Goal: Task Accomplishment & Management: Manage account settings

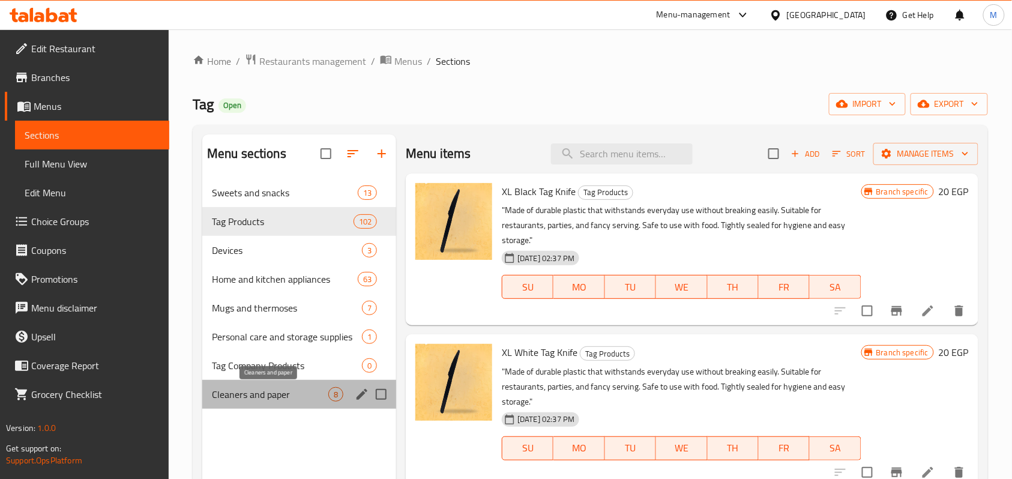
click at [267, 391] on span "Cleaners and paper" at bounding box center [270, 394] width 116 height 14
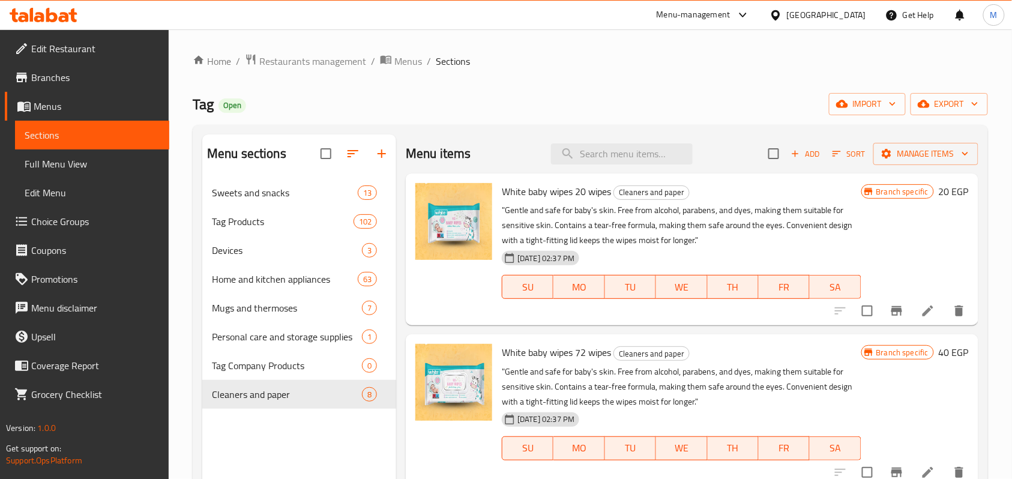
click at [616, 77] on div "Home / Restaurants management / Menus / Sections Tag Open import export Menu se…" at bounding box center [590, 337] width 795 height 569
click at [406, 54] on span "Menus" at bounding box center [408, 61] width 28 height 14
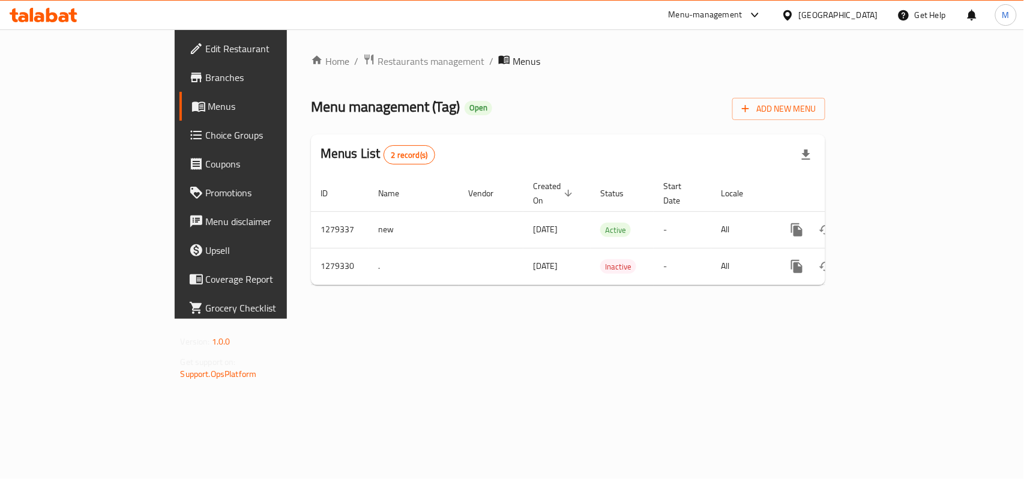
click at [617, 90] on div "Home / Restaurants management / Menus Menu management ( Tag ) Open Add New Menu…" at bounding box center [568, 173] width 514 height 241
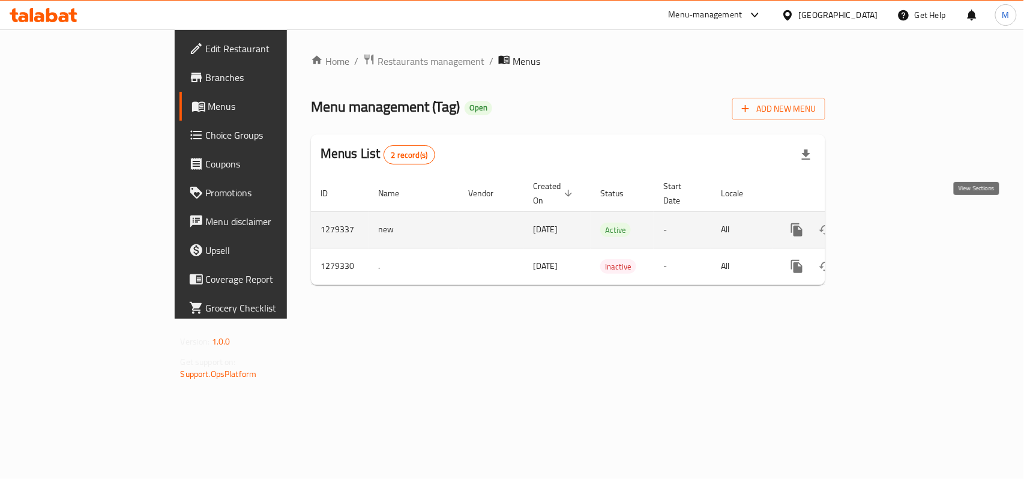
click at [898, 216] on link "enhanced table" at bounding box center [883, 229] width 29 height 29
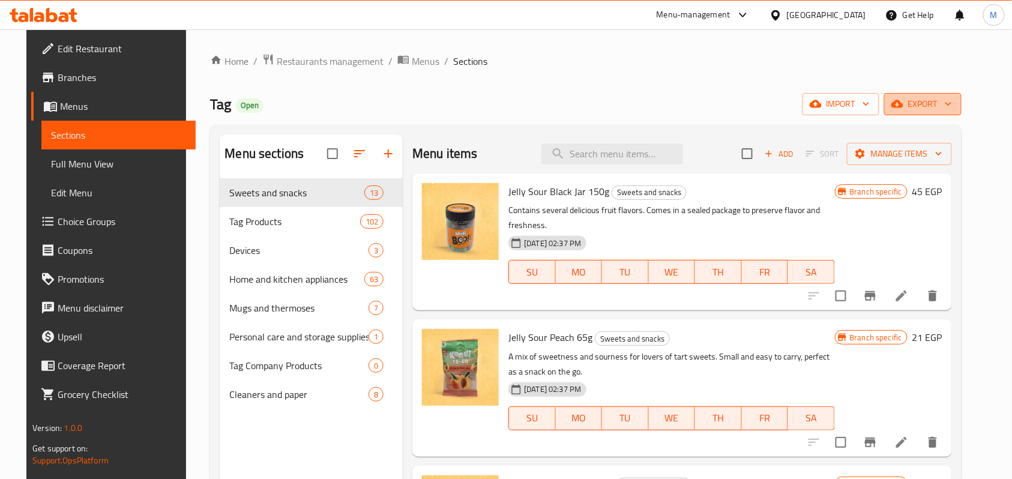
click at [952, 98] on span "export" at bounding box center [923, 104] width 58 height 15
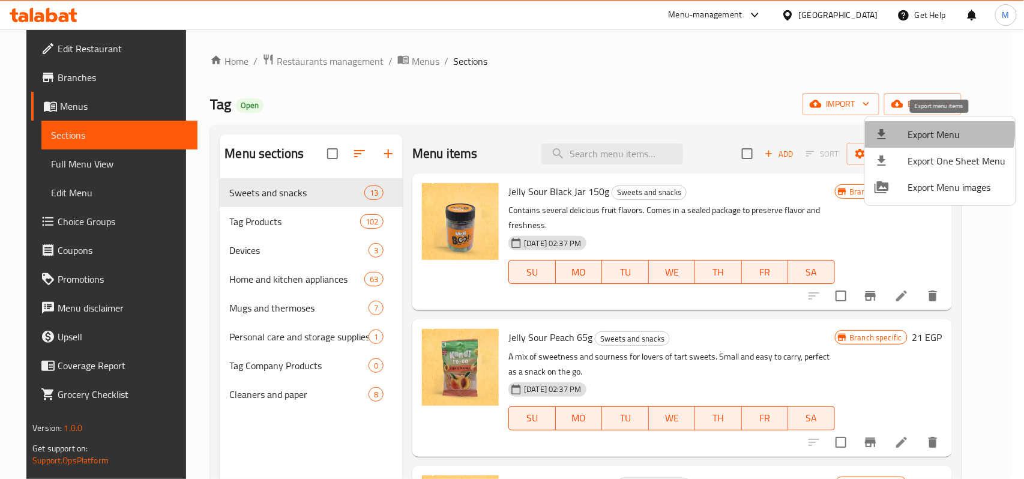
click at [934, 131] on span "Export Menu" at bounding box center [957, 134] width 98 height 14
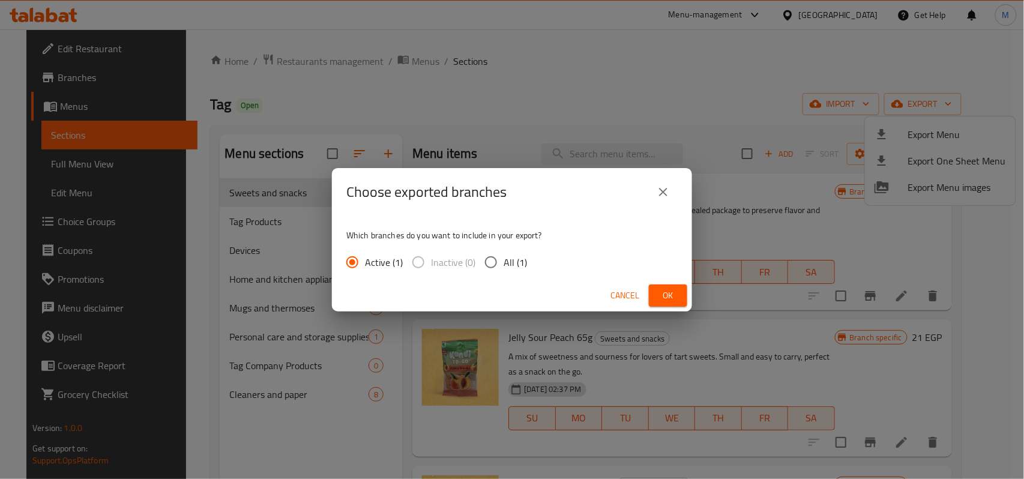
click at [508, 268] on span "All (1)" at bounding box center [514, 262] width 23 height 14
click at [503, 268] on input "All (1)" at bounding box center [490, 262] width 25 height 25
radio input "true"
click at [664, 284] on button "Ok" at bounding box center [668, 295] width 38 height 22
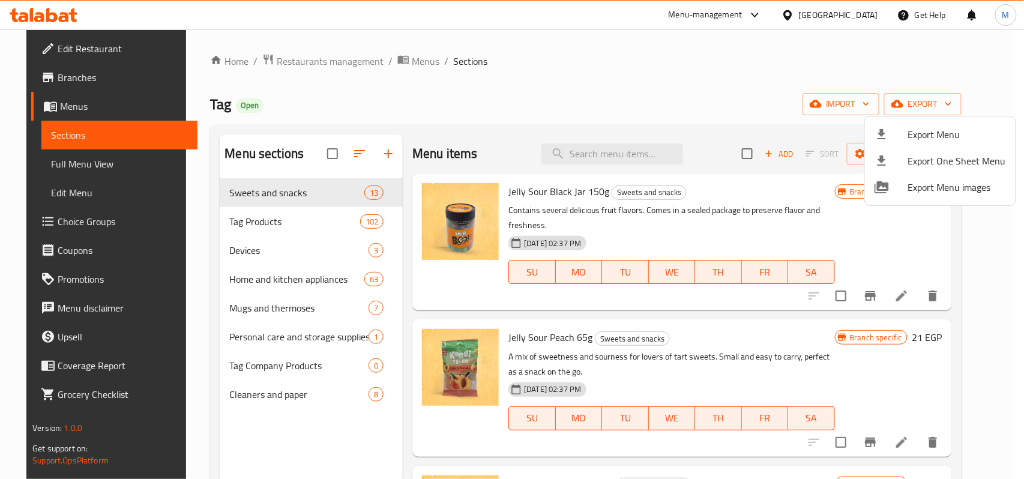
click at [200, 104] on div at bounding box center [512, 239] width 1024 height 479
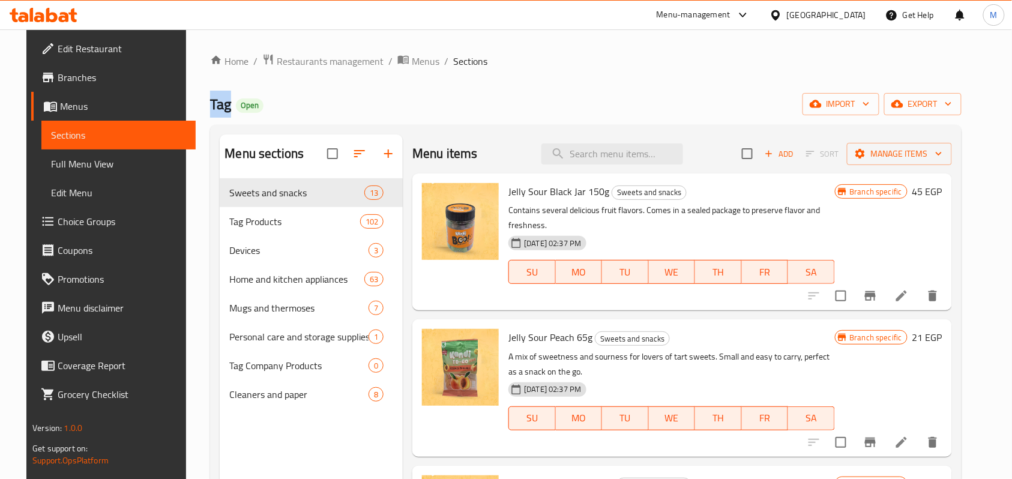
drag, startPoint x: 200, startPoint y: 104, endPoint x: 192, endPoint y: 100, distance: 9.7
click at [210, 100] on span "Tag" at bounding box center [220, 104] width 21 height 27
copy span "Tag"
click at [592, 118] on div "Home / Restaurants management / Menus / Sections Tag Open import export Menu se…" at bounding box center [585, 337] width 751 height 569
click at [952, 109] on span "export" at bounding box center [923, 104] width 58 height 15
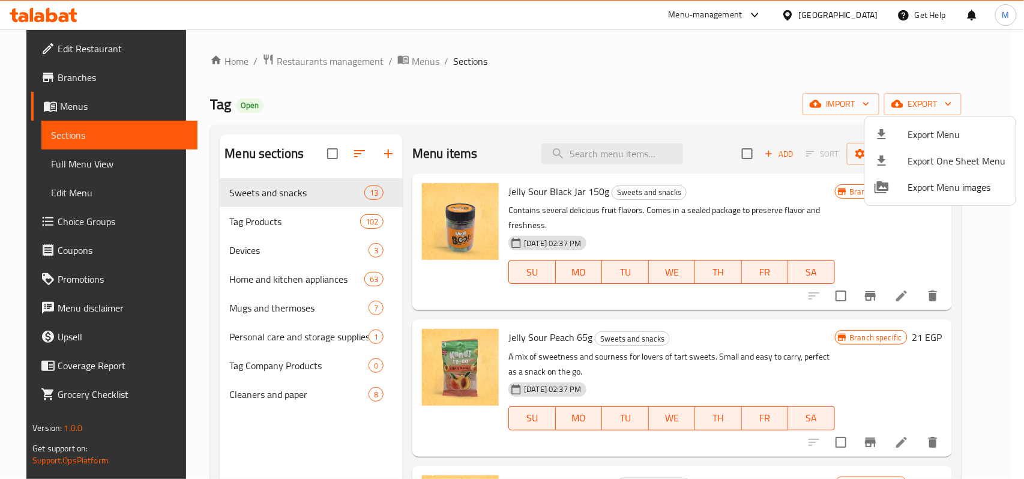
click at [882, 107] on div at bounding box center [512, 239] width 1024 height 479
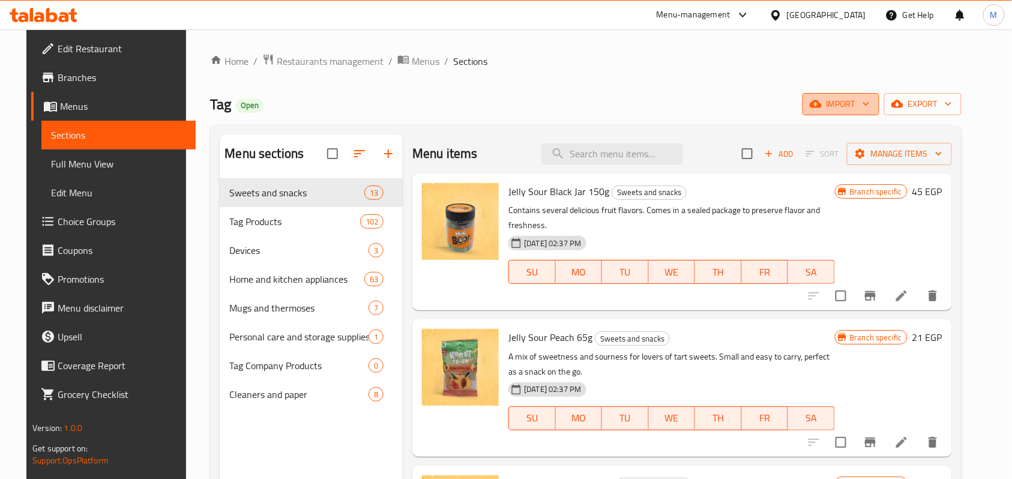
click at [858, 104] on span "import" at bounding box center [841, 104] width 58 height 15
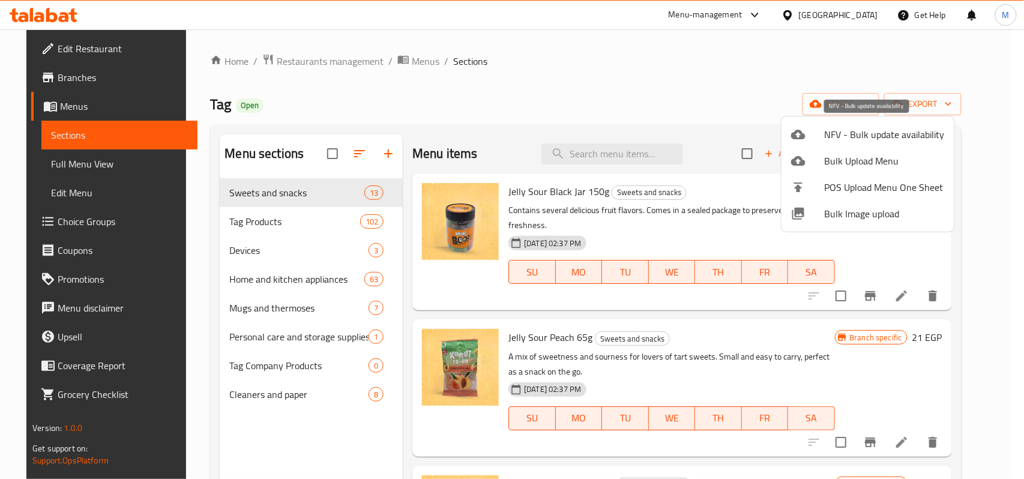
click at [853, 134] on span "NFV - Bulk update availability" at bounding box center [885, 134] width 120 height 14
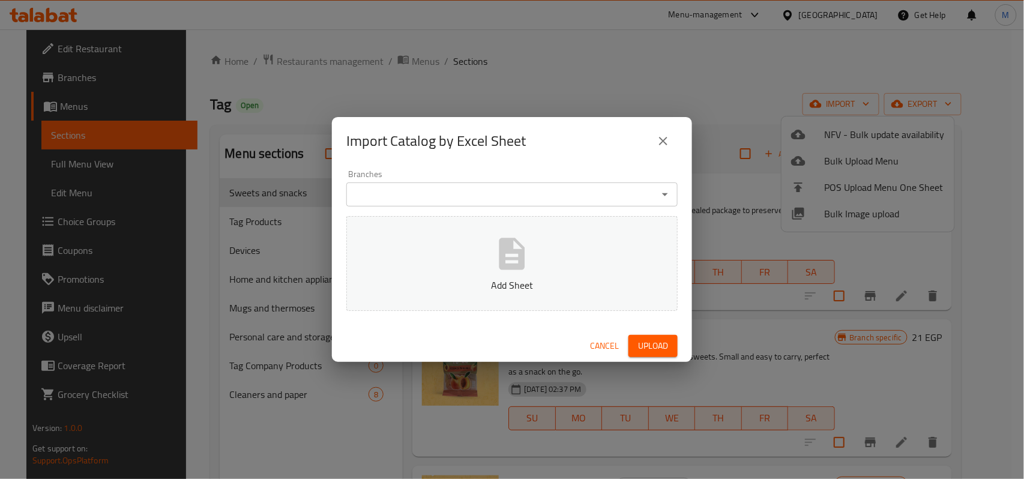
click at [664, 140] on icon "close" at bounding box center [663, 141] width 8 height 8
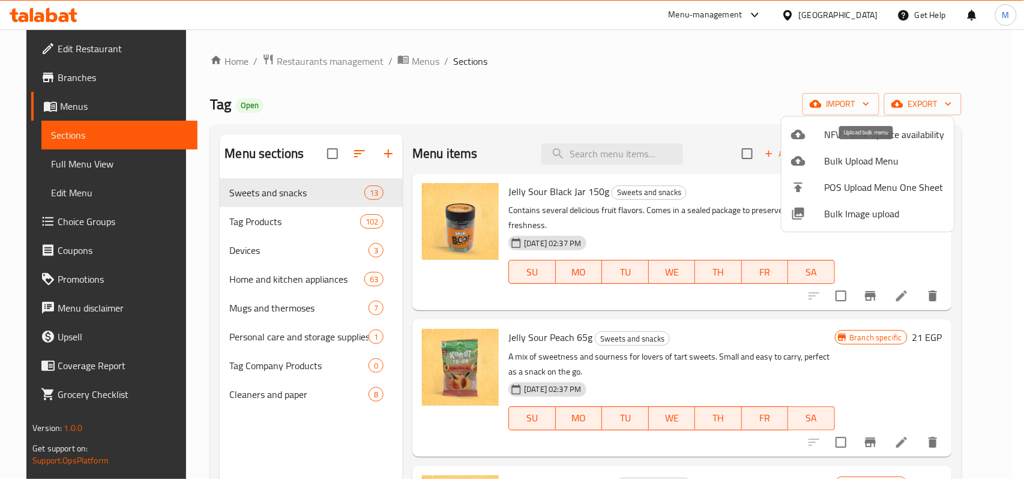
click at [882, 161] on span "Bulk Upload Menu" at bounding box center [885, 161] width 120 height 14
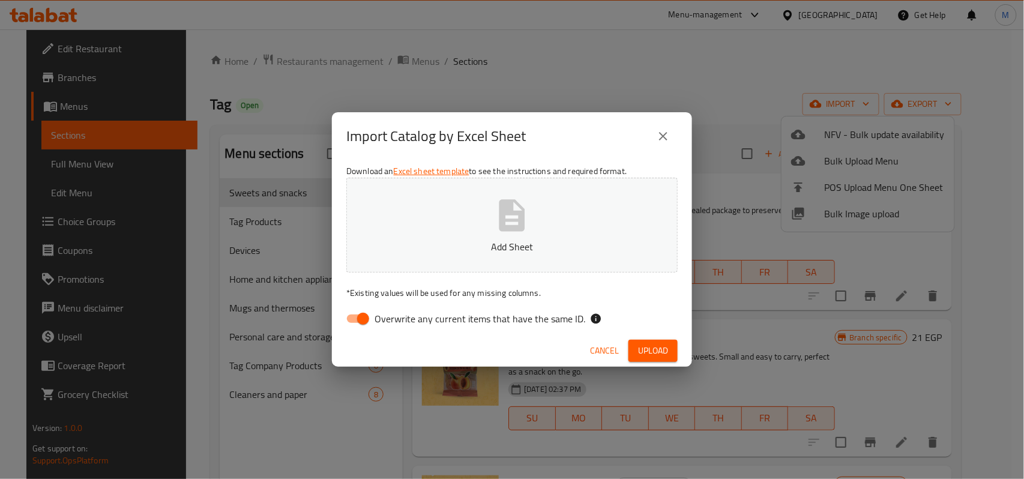
click at [350, 315] on input "Overwrite any current items that have the same ID." at bounding box center [363, 318] width 68 height 23
checkbox input "false"
click at [490, 238] on button "Add Sheet" at bounding box center [511, 225] width 331 height 95
click at [659, 353] on span "Upload" at bounding box center [653, 350] width 30 height 15
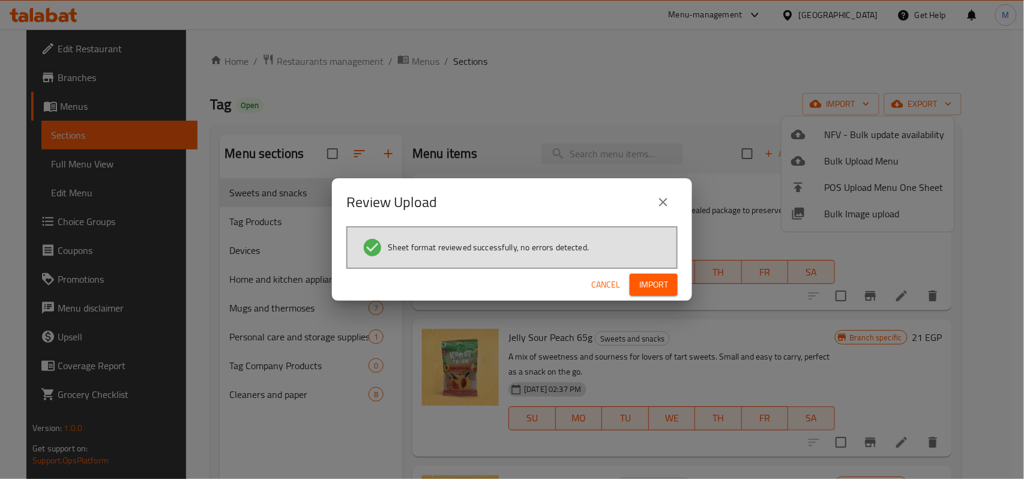
click at [647, 277] on span "Import" at bounding box center [653, 284] width 29 height 15
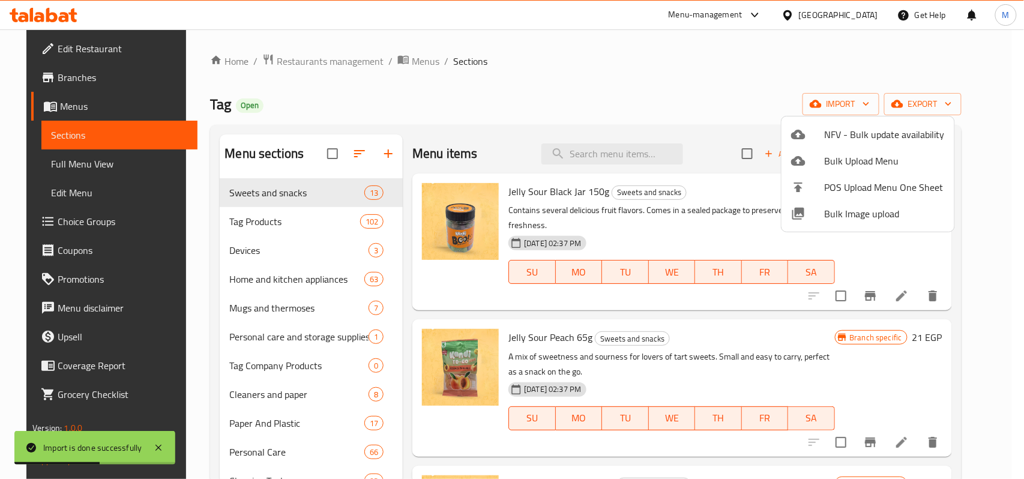
click at [644, 231] on div at bounding box center [512, 239] width 1024 height 479
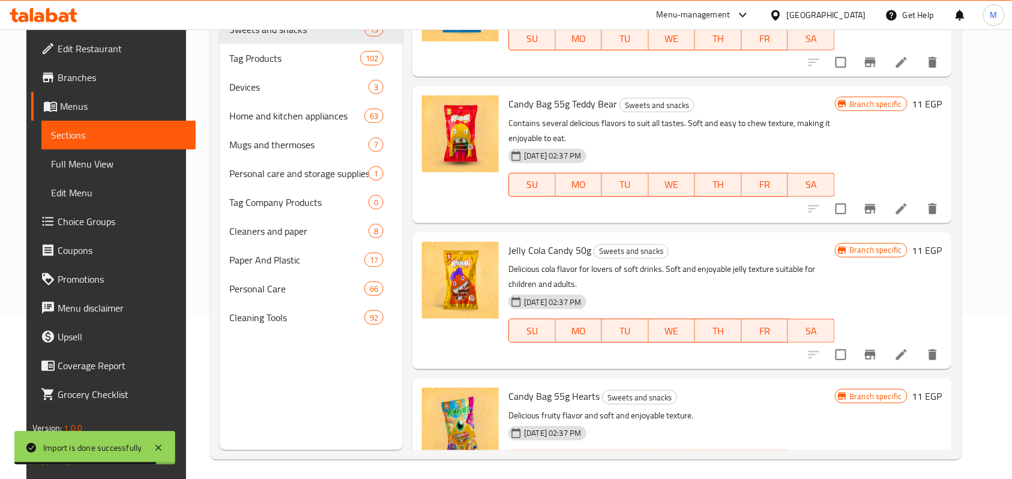
scroll to position [169, 0]
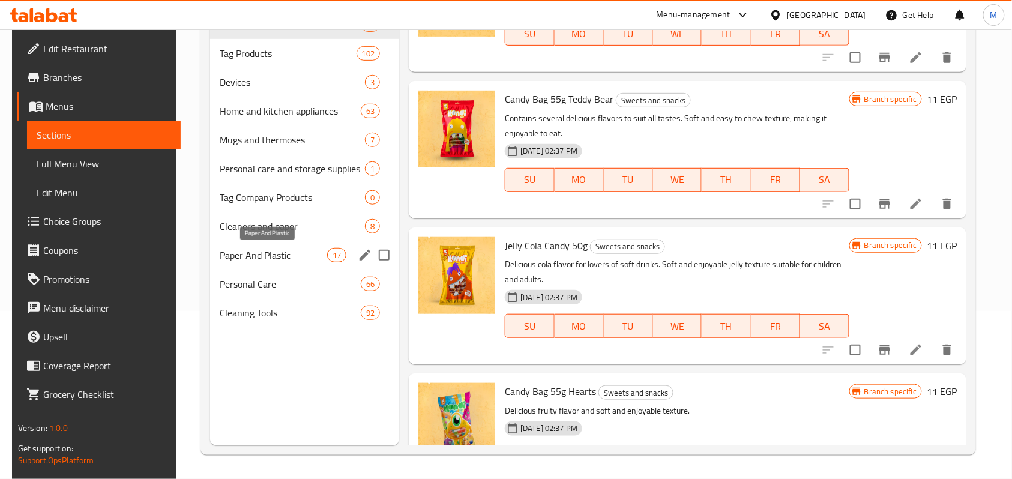
click at [265, 259] on span "Paper And Plastic" at bounding box center [273, 255] width 107 height 14
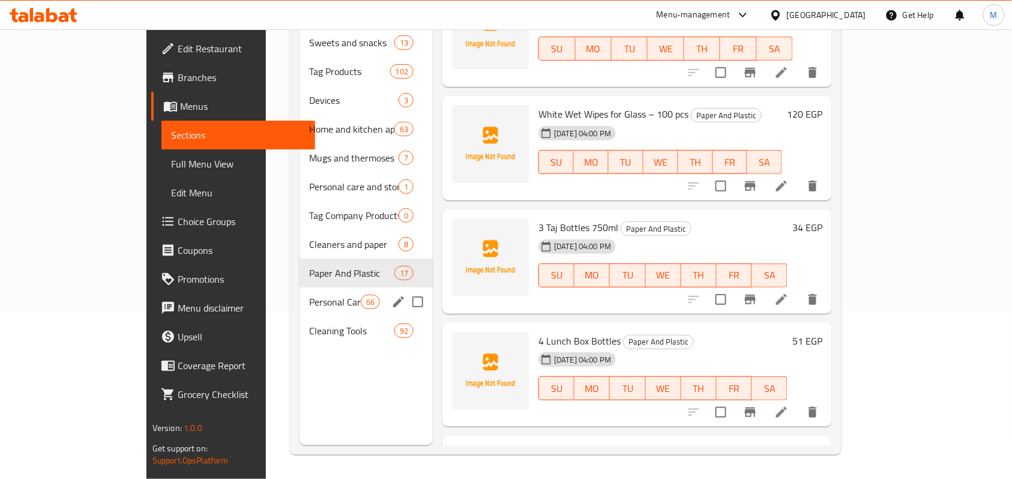
click at [299, 287] on div "Personal Care 66" at bounding box center [365, 301] width 133 height 29
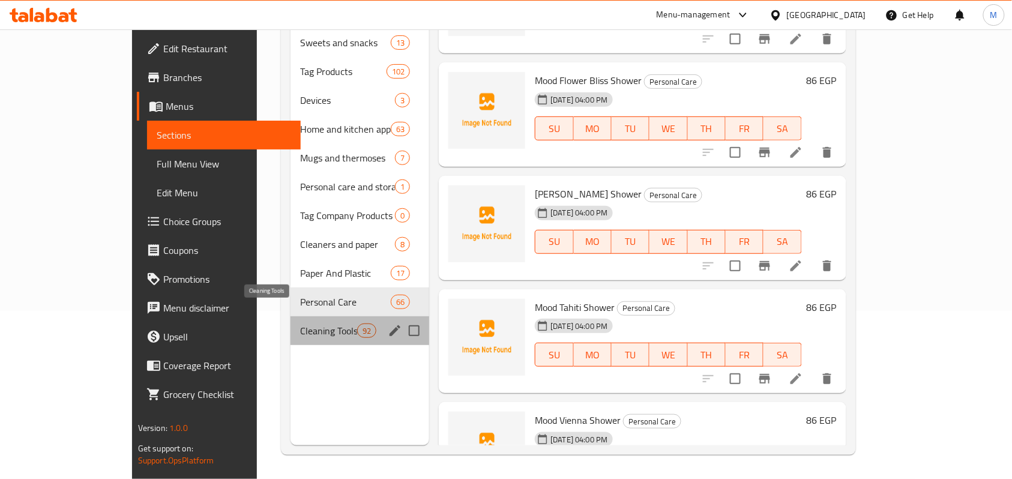
click at [300, 323] on span "Cleaning Tools" at bounding box center [328, 330] width 57 height 14
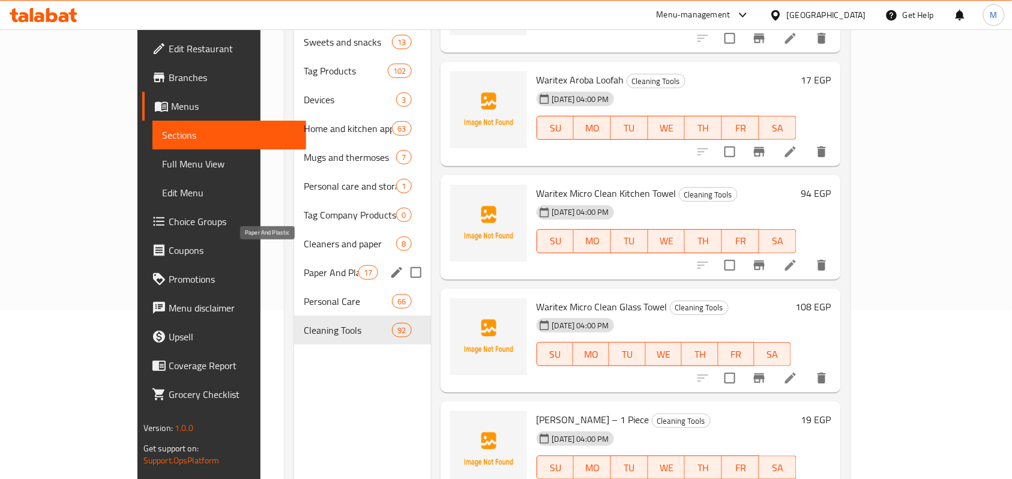
click at [304, 265] on span "Paper And Plastic" at bounding box center [331, 272] width 55 height 14
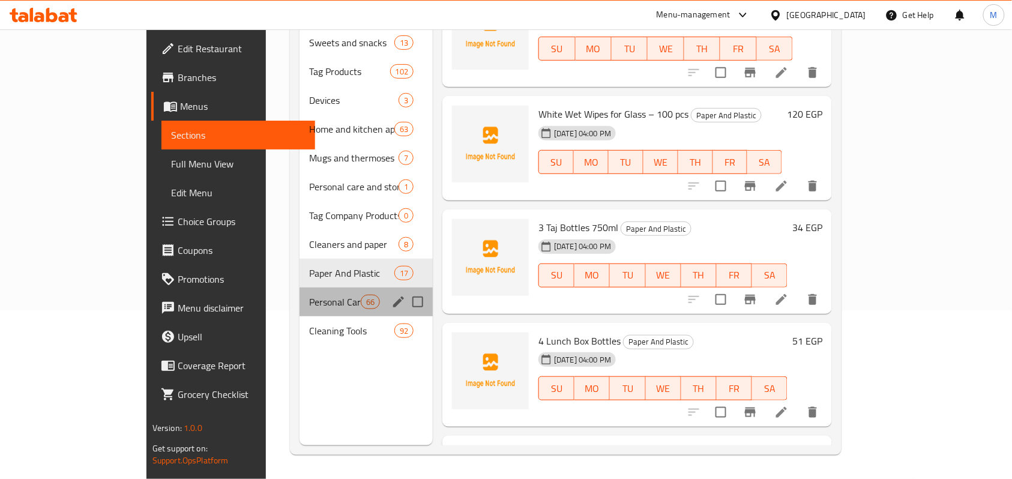
click at [299, 292] on div "Personal Care 66" at bounding box center [365, 301] width 133 height 29
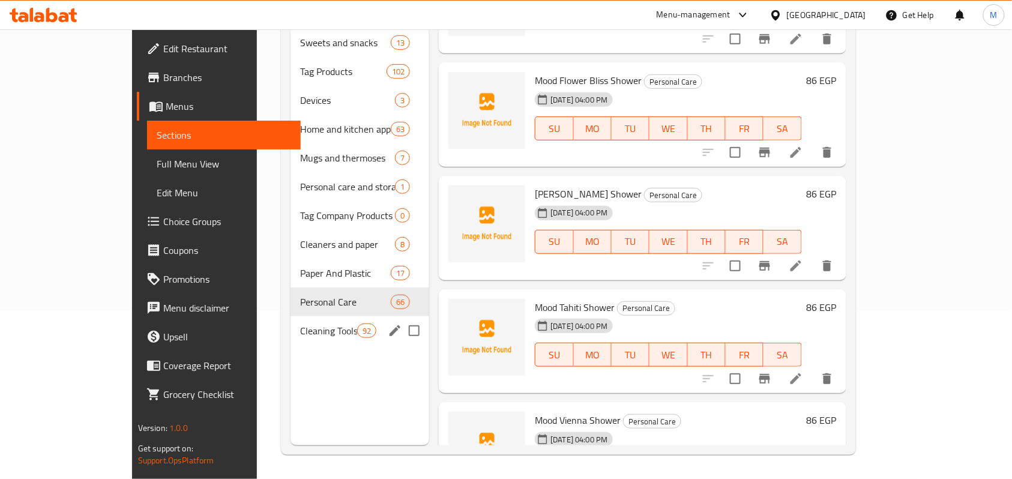
click at [290, 322] on div "Cleaning Tools 92" at bounding box center [359, 330] width 139 height 29
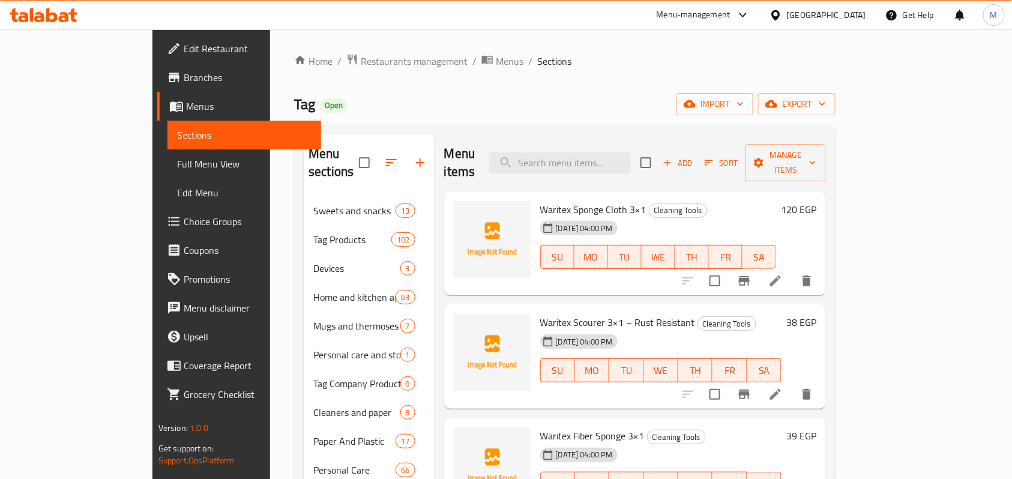
click at [687, 216] on div "[DATE] 04:00 PM SU MO TU WE TH FR SA" at bounding box center [658, 248] width 246 height 65
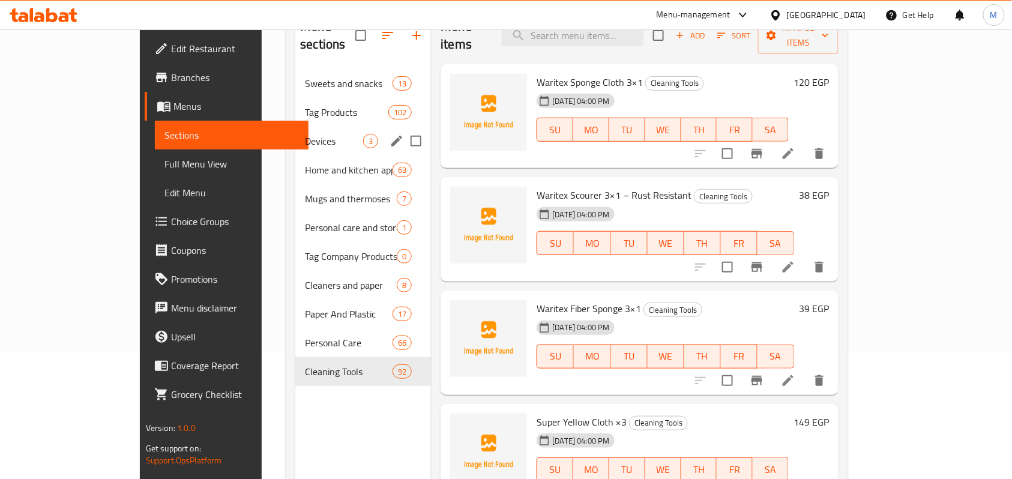
scroll to position [281, 0]
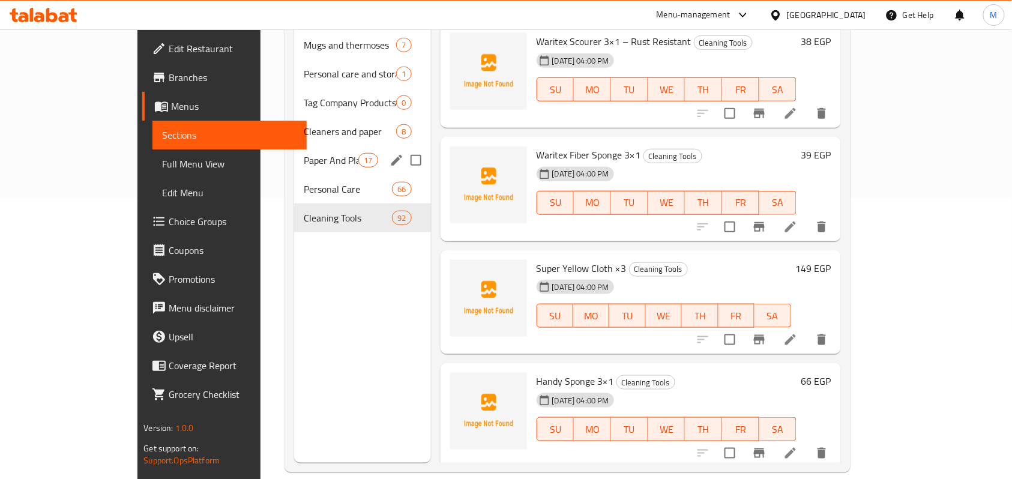
click at [403, 148] on input "Menu sections" at bounding box center [415, 160] width 25 height 25
checkbox input "true"
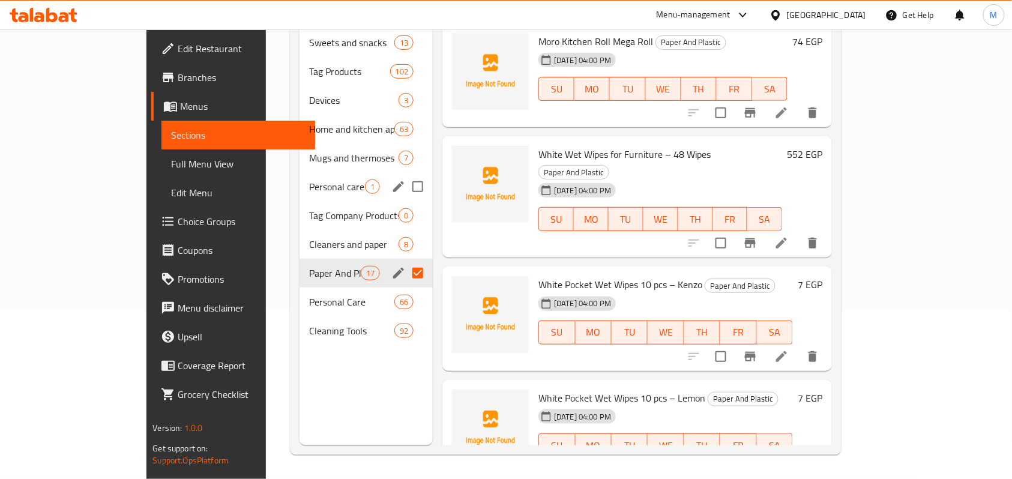
scroll to position [169, 0]
click at [405, 289] on input "Menu sections" at bounding box center [417, 301] width 25 height 25
checkbox input "true"
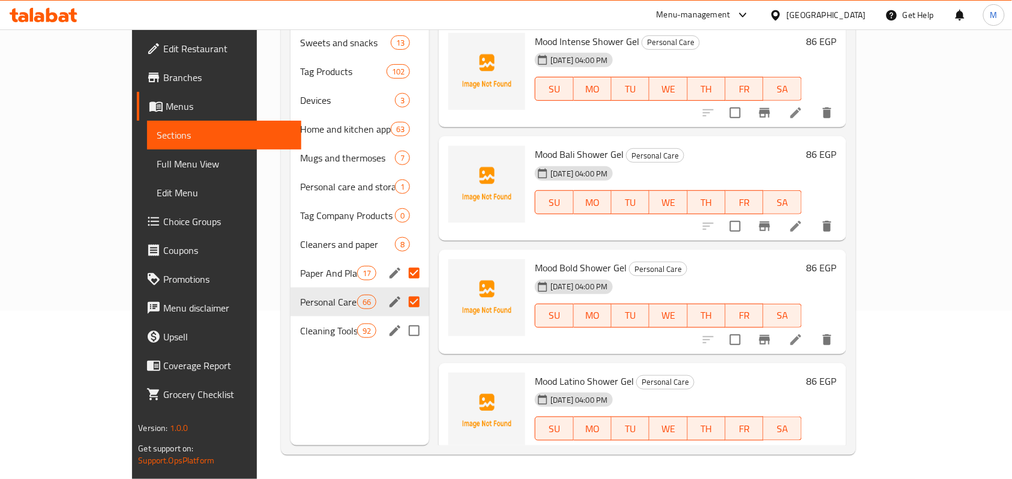
click at [401, 318] on input "Menu sections" at bounding box center [413, 330] width 25 height 25
checkbox input "true"
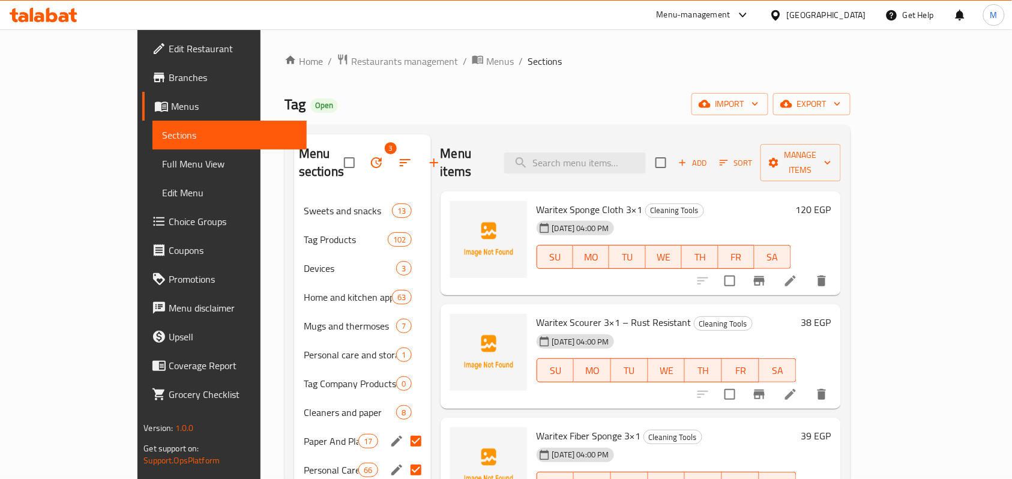
click at [369, 155] on icon "button" at bounding box center [376, 162] width 14 height 14
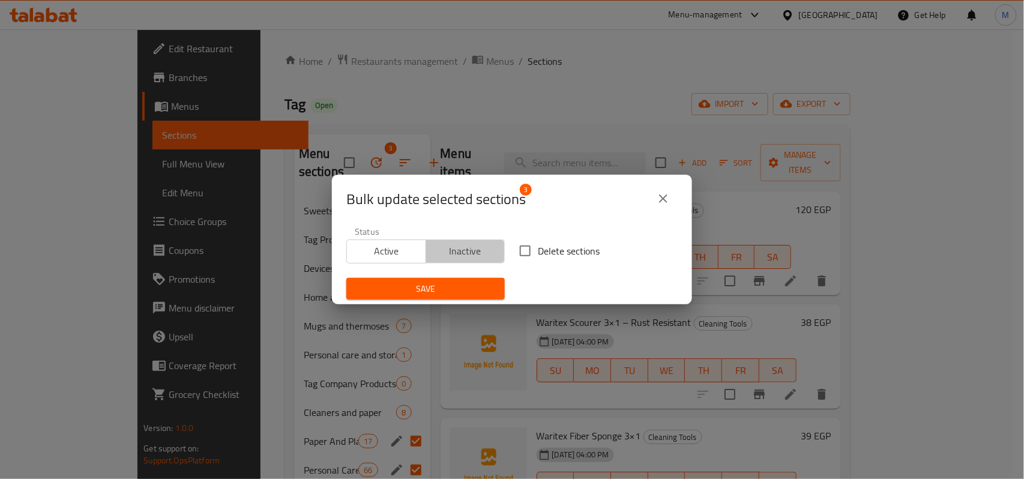
click at [472, 254] on span "Inactive" at bounding box center [466, 250] width 70 height 17
click at [444, 289] on span "Save" at bounding box center [425, 288] width 139 height 15
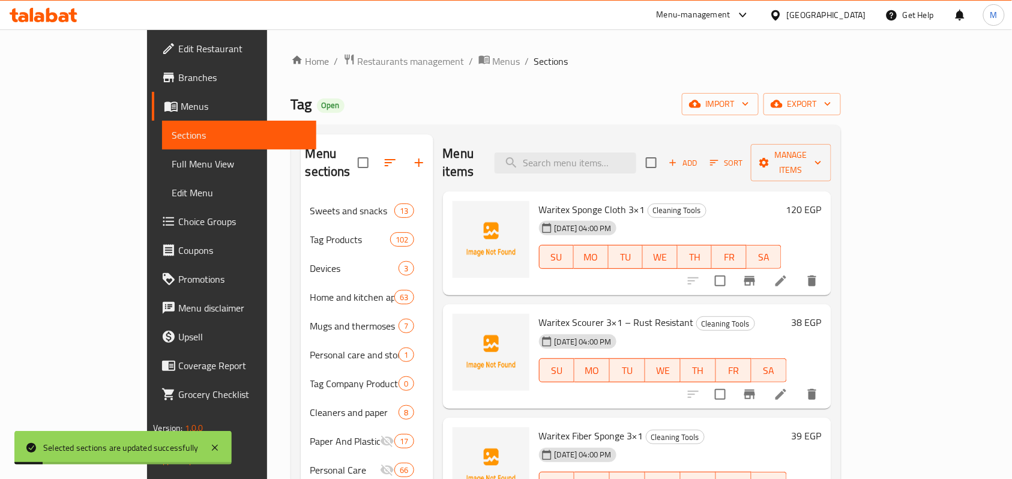
click at [705, 216] on div "[DATE] 04:00 PM SU MO TU WE TH FR SA" at bounding box center [660, 248] width 252 height 65
click at [788, 274] on icon at bounding box center [781, 281] width 14 height 14
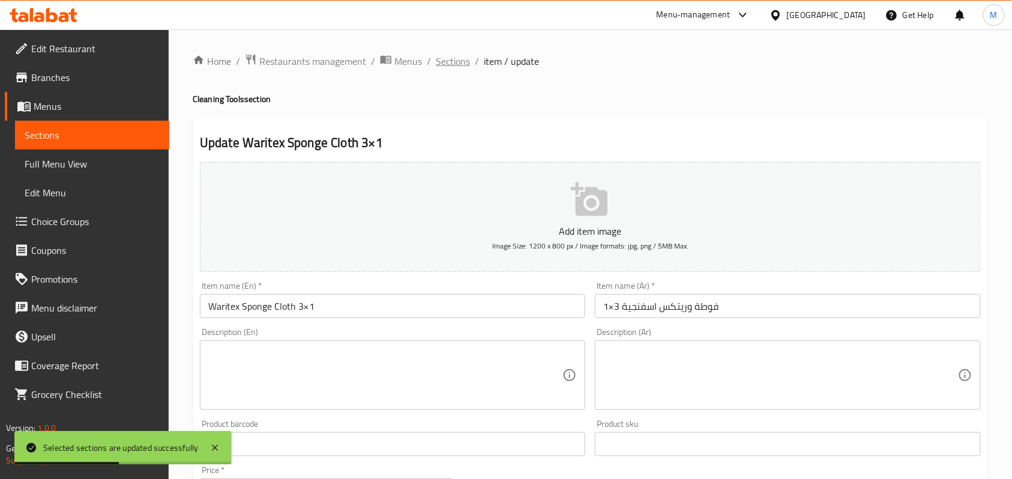
click at [455, 61] on span "Sections" at bounding box center [453, 61] width 34 height 14
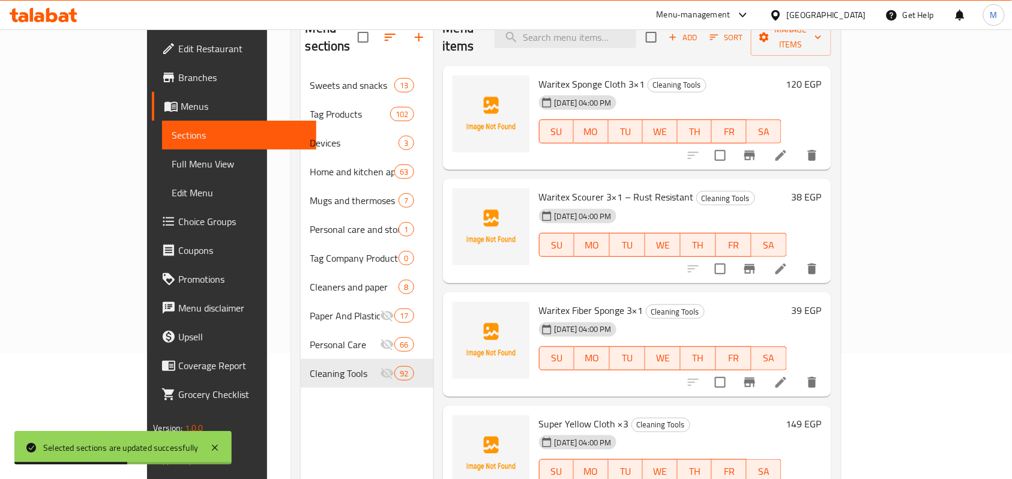
scroll to position [281, 0]
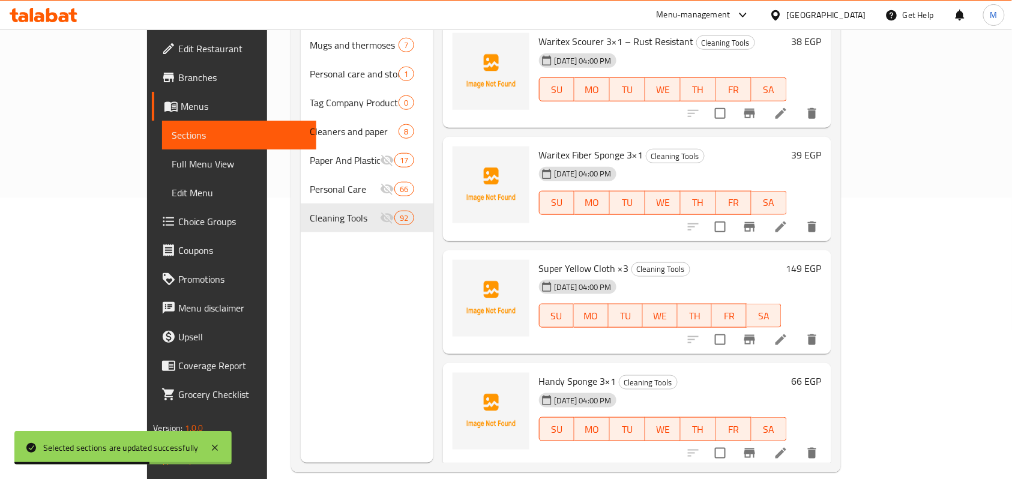
click at [341, 272] on div "Menu sections Sweets and snacks 13 Tag Products 102 Devices 3 Home and kitchen …" at bounding box center [367, 158] width 133 height 609
click at [217, 445] on icon at bounding box center [215, 448] width 6 height 6
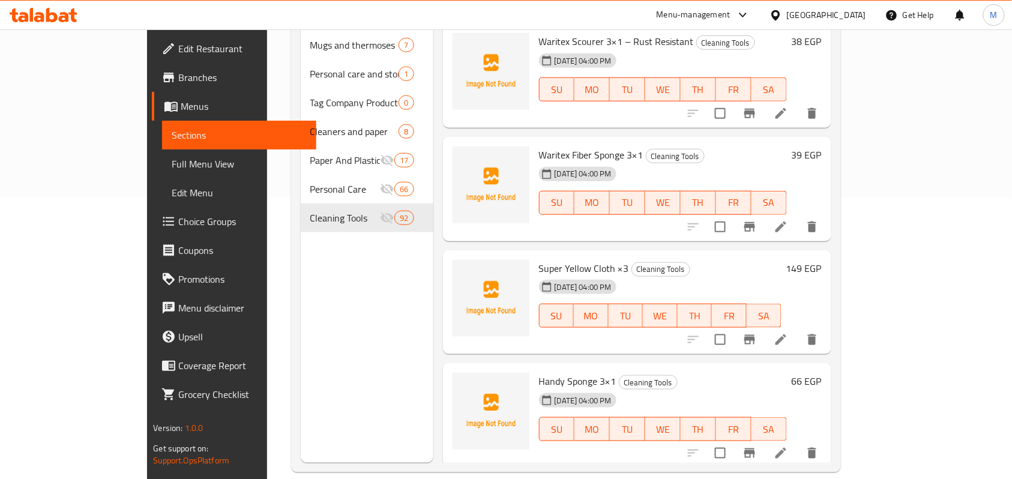
click at [375, 311] on div "Menu sections Sweets and snacks 13 Tag Products 102 Devices 3 Home and kitchen …" at bounding box center [367, 158] width 133 height 609
click at [172, 161] on span "Full Menu View" at bounding box center [239, 164] width 135 height 14
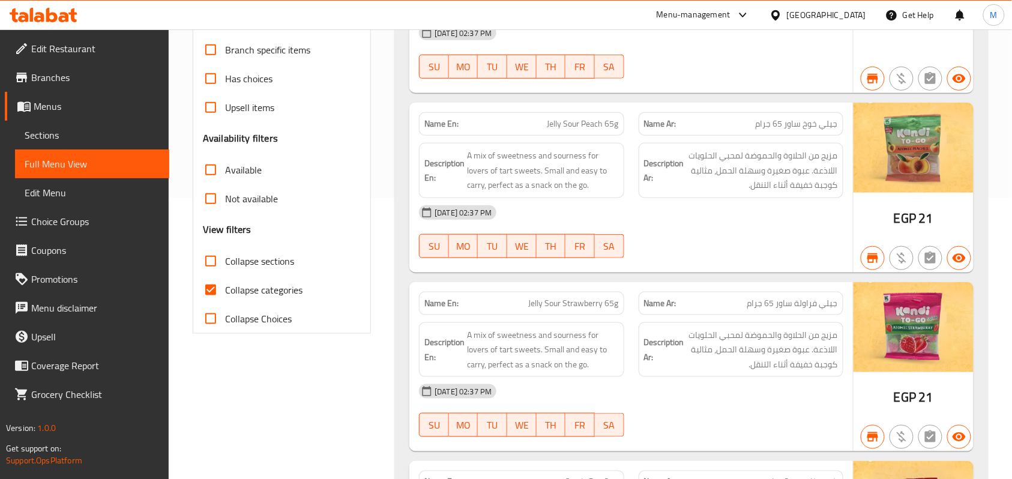
click at [276, 262] on span "Collapse sections" at bounding box center [259, 261] width 69 height 14
click at [225, 262] on input "Collapse sections" at bounding box center [210, 261] width 29 height 29
checkbox input "true"
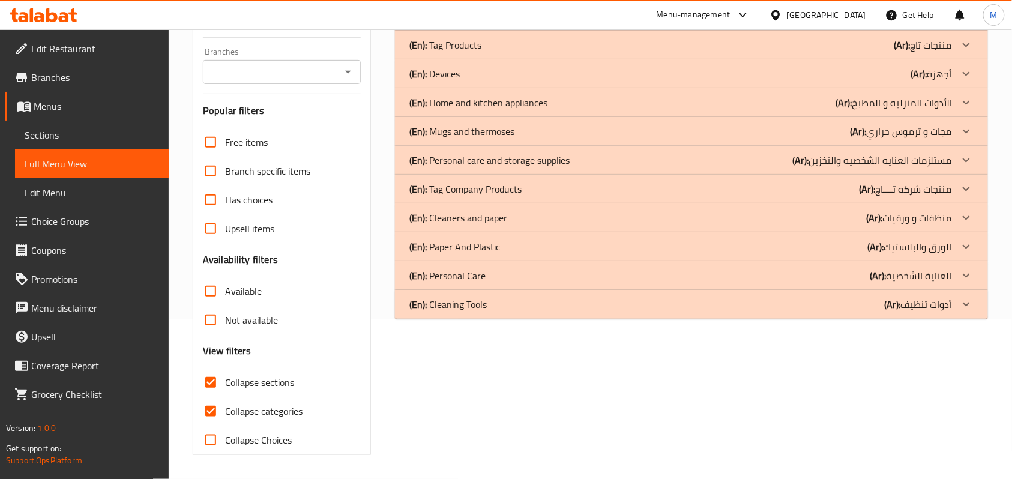
scroll to position [161, 0]
click at [975, 308] on div at bounding box center [966, 304] width 29 height 29
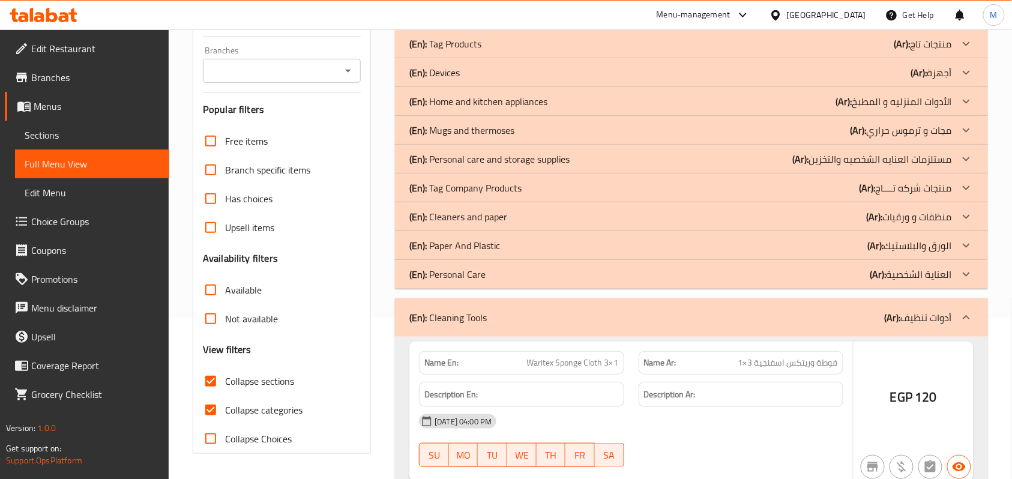
click at [975, 274] on div at bounding box center [966, 274] width 29 height 29
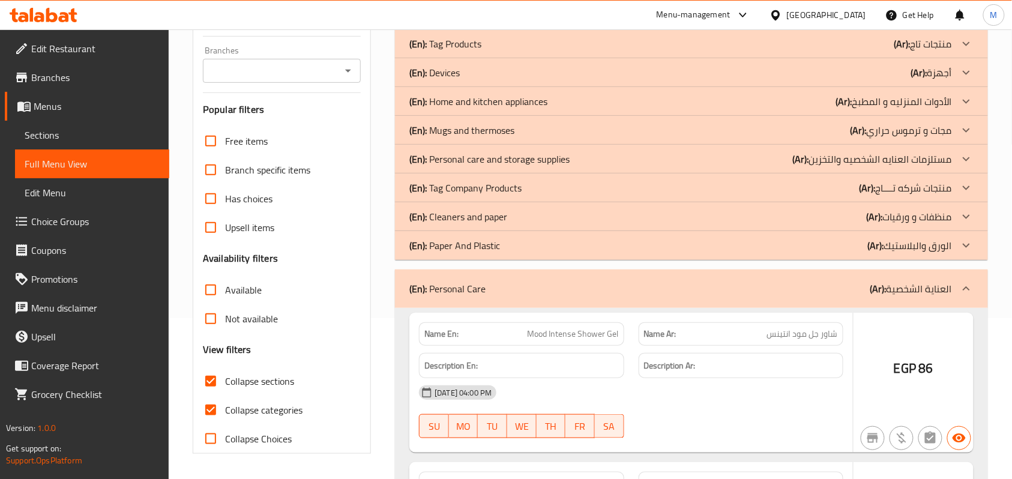
click at [973, 248] on icon at bounding box center [966, 245] width 14 height 14
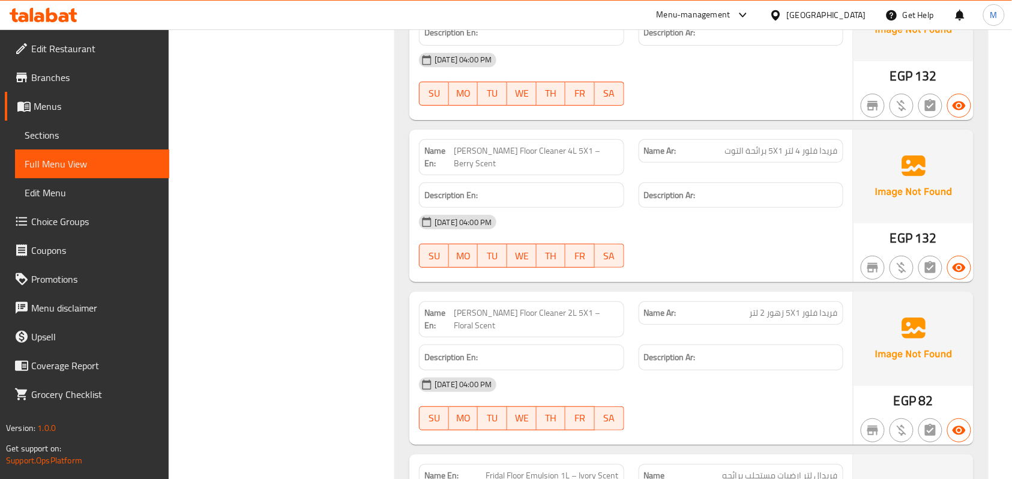
scroll to position [25827, 0]
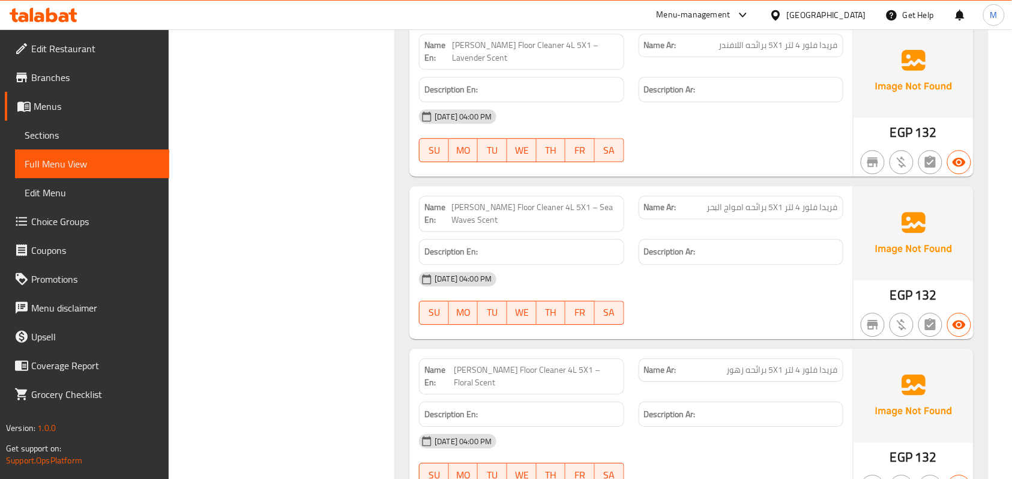
scroll to position [25187, 0]
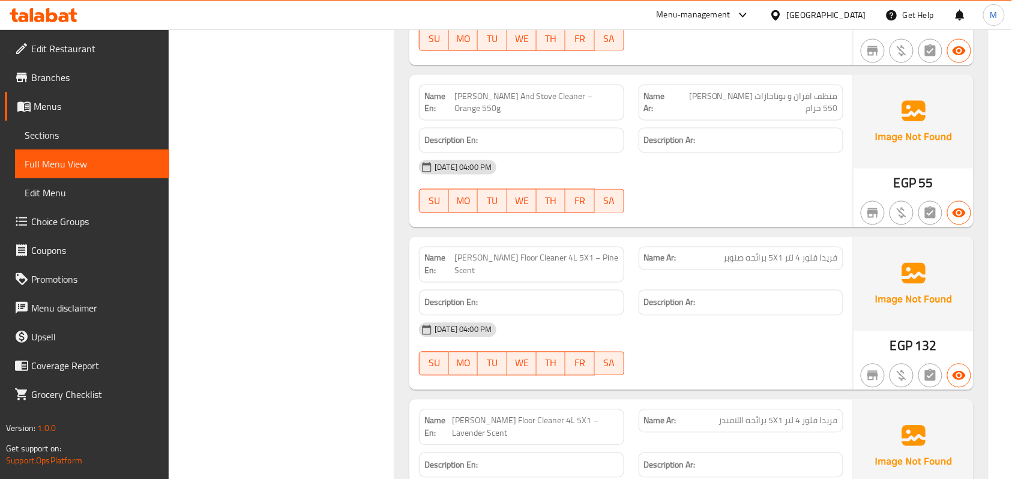
scroll to position [24707, 0]
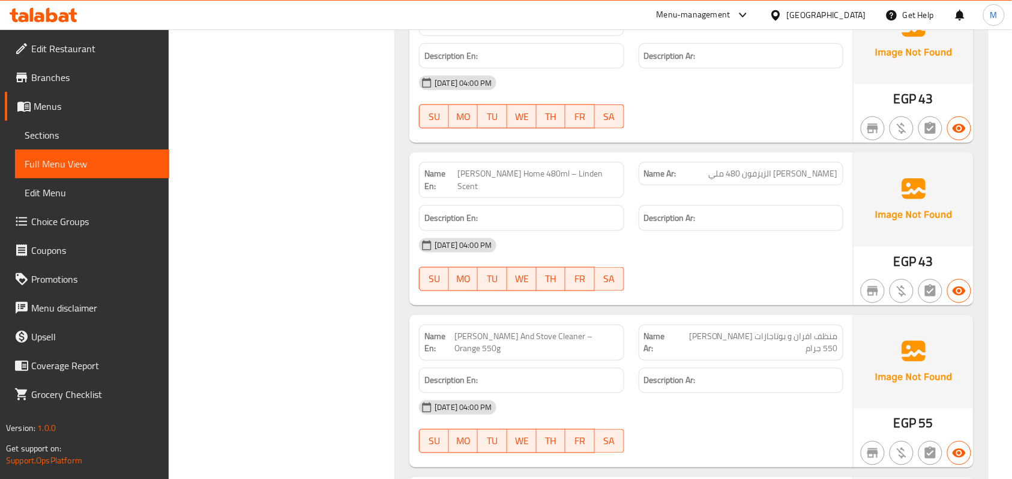
drag, startPoint x: 54, startPoint y: 130, endPoint x: 100, endPoint y: 142, distance: 47.2
click at [54, 130] on span "Sections" at bounding box center [92, 135] width 135 height 14
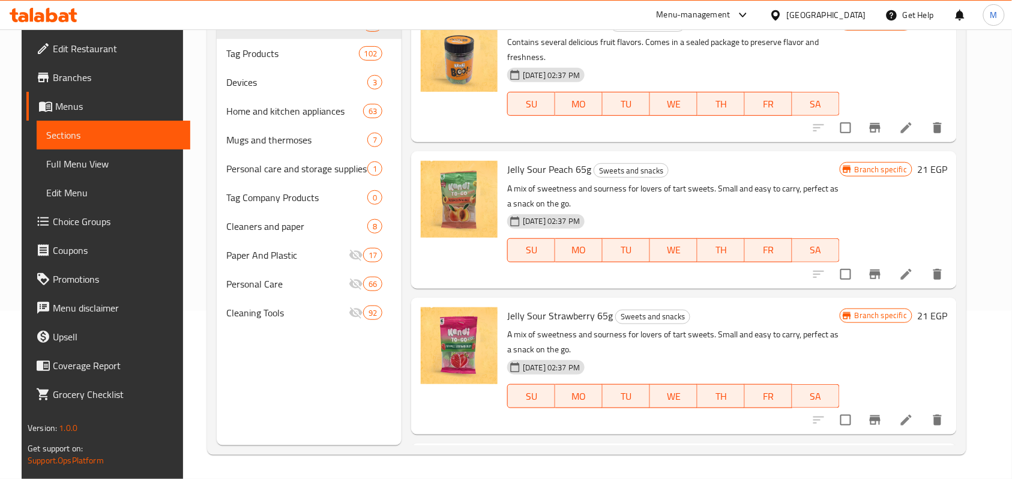
scroll to position [169, 0]
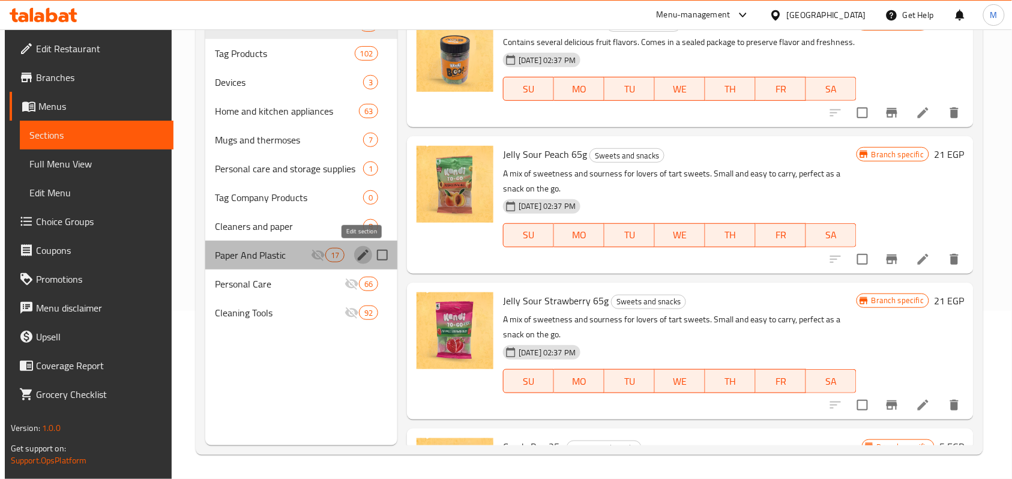
click at [356, 248] on icon "edit" at bounding box center [363, 255] width 14 height 14
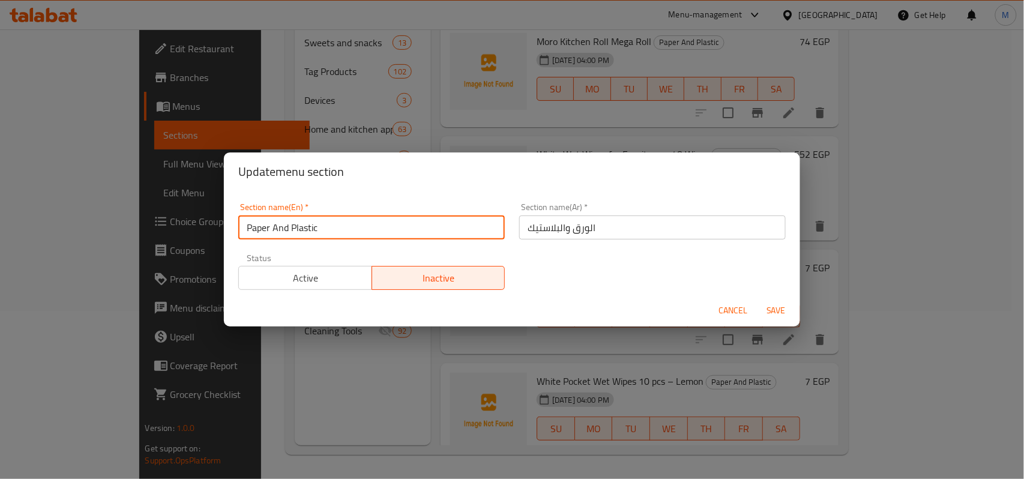
click at [296, 226] on input "Paper And Plastic" at bounding box center [371, 227] width 266 height 24
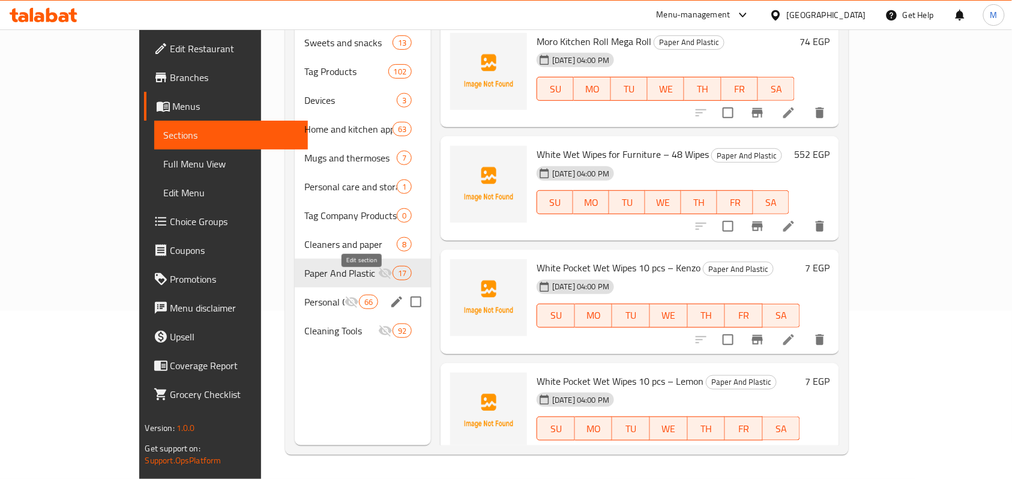
click at [389, 295] on icon "edit" at bounding box center [396, 302] width 14 height 14
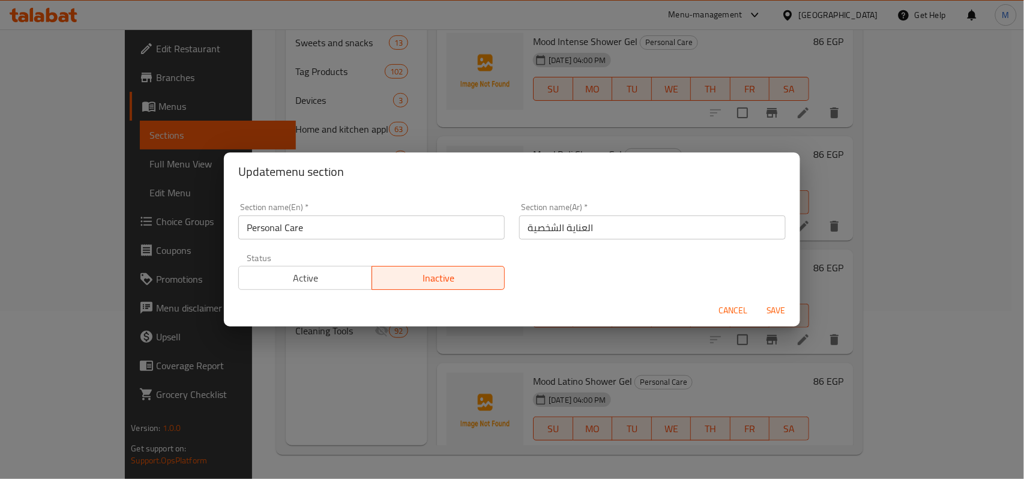
click at [284, 226] on input "Personal Care" at bounding box center [371, 227] width 266 height 24
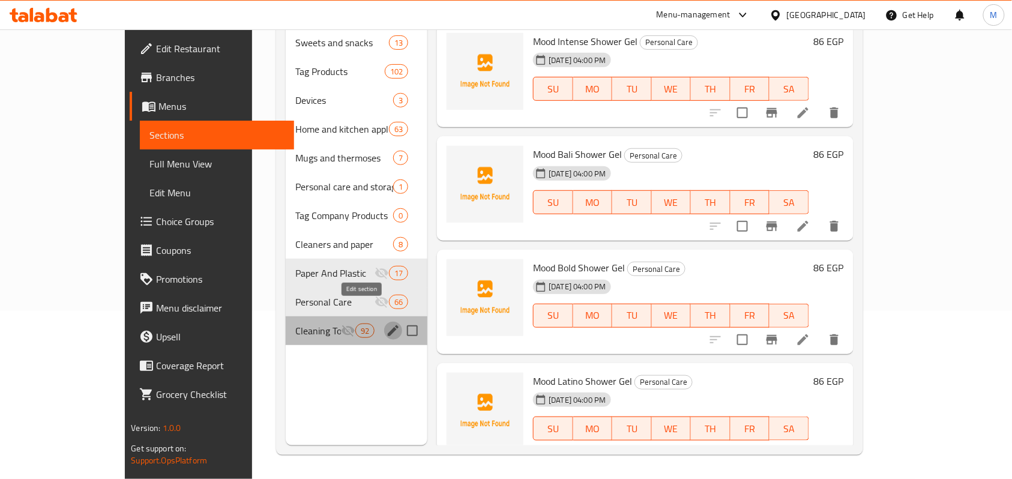
click at [388, 325] on icon "edit" at bounding box center [393, 330] width 11 height 11
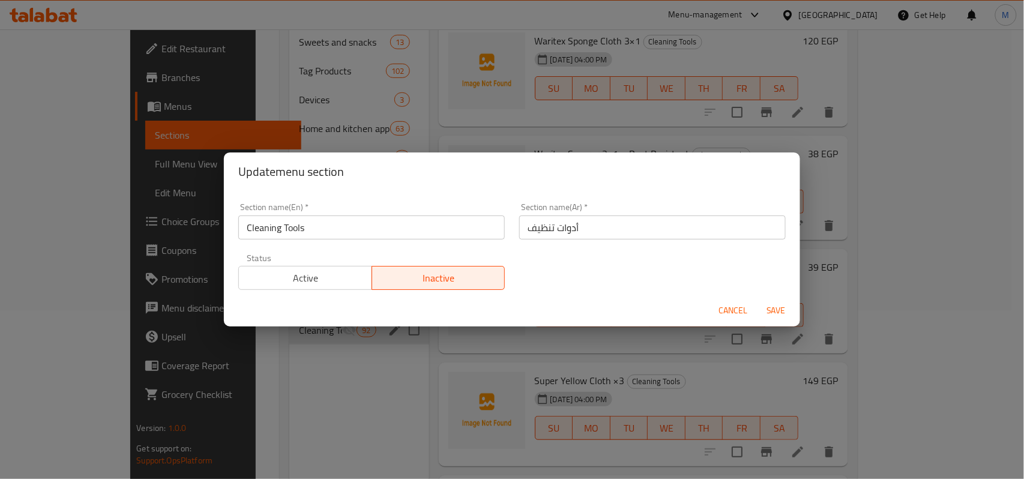
click at [310, 233] on input "Cleaning Tools" at bounding box center [371, 227] width 266 height 24
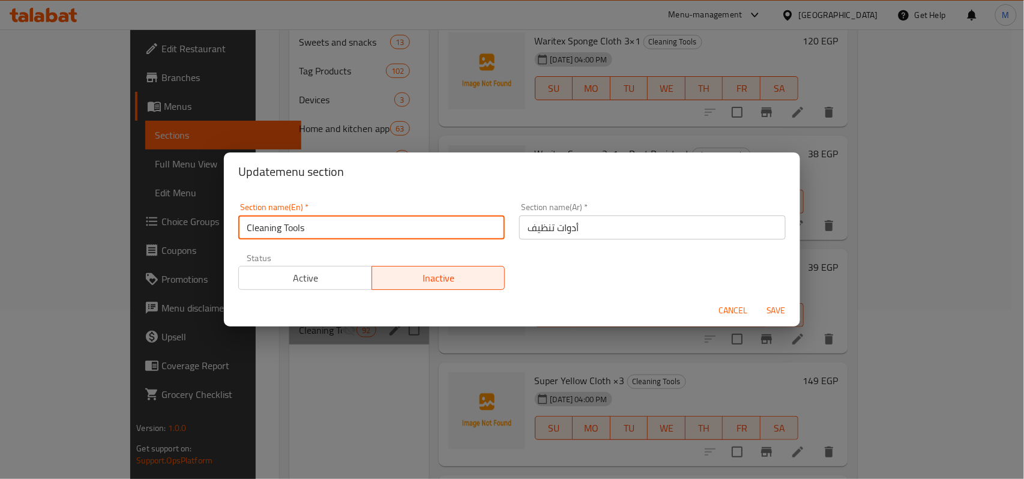
click at [310, 233] on input "Cleaning Tools" at bounding box center [371, 227] width 266 height 24
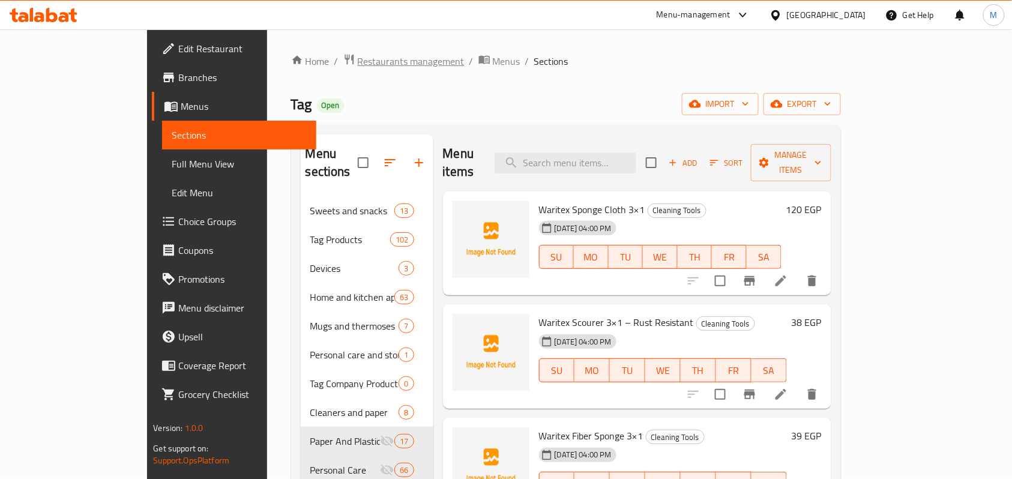
click at [358, 66] on span "Restaurants management" at bounding box center [411, 61] width 107 height 14
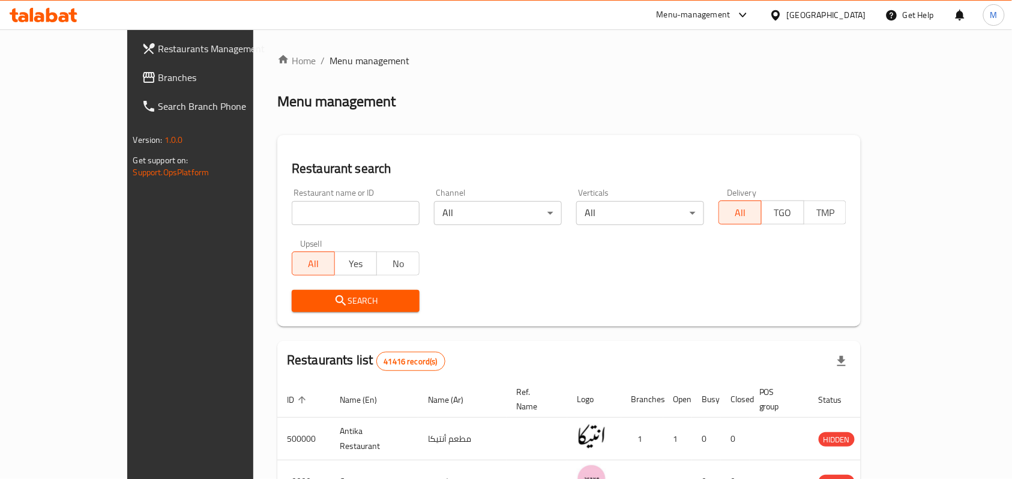
click at [292, 202] on input "search" at bounding box center [356, 213] width 128 height 24
paste input "Cilantro"
type input "Cilantro"
click button "Search" at bounding box center [356, 301] width 128 height 22
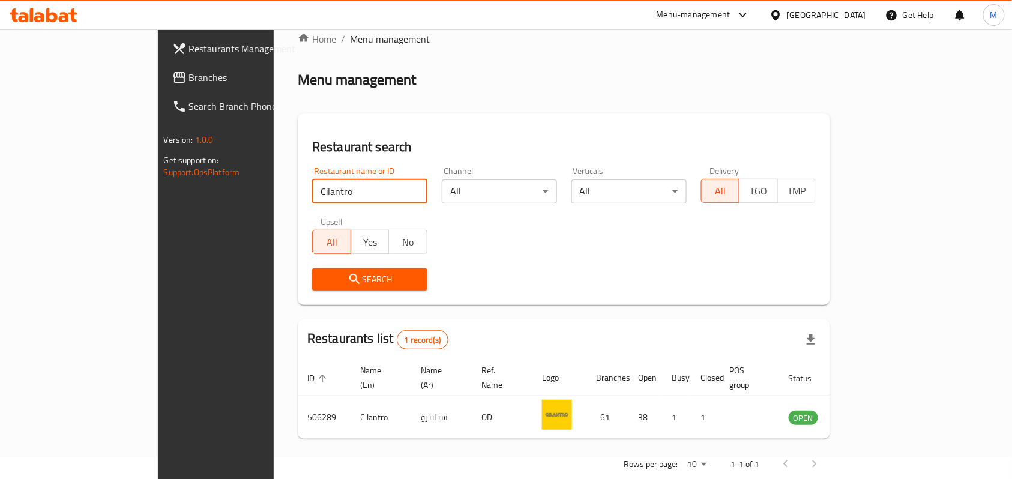
scroll to position [34, 0]
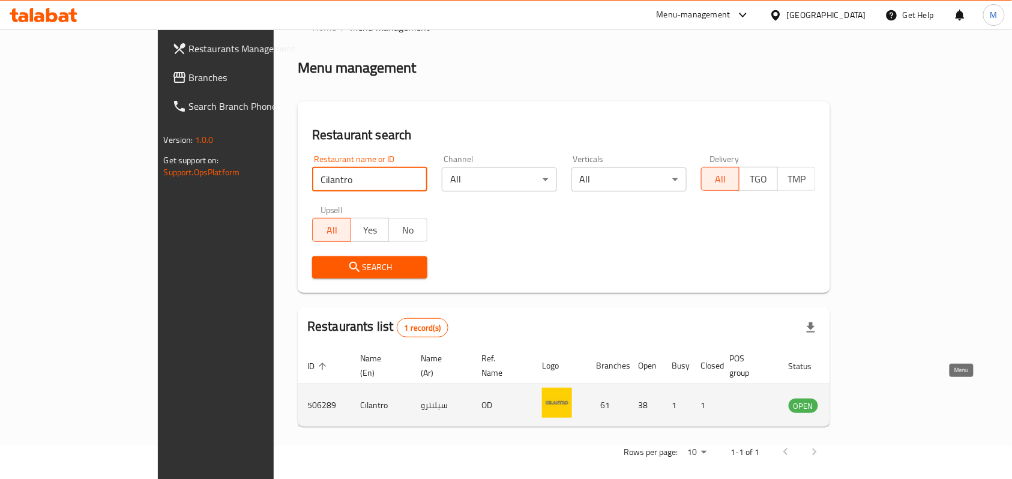
click at [866, 398] on icon "enhanced table" at bounding box center [859, 405] width 14 height 14
